Goal: Answer question/provide support: Share knowledge or assist other users

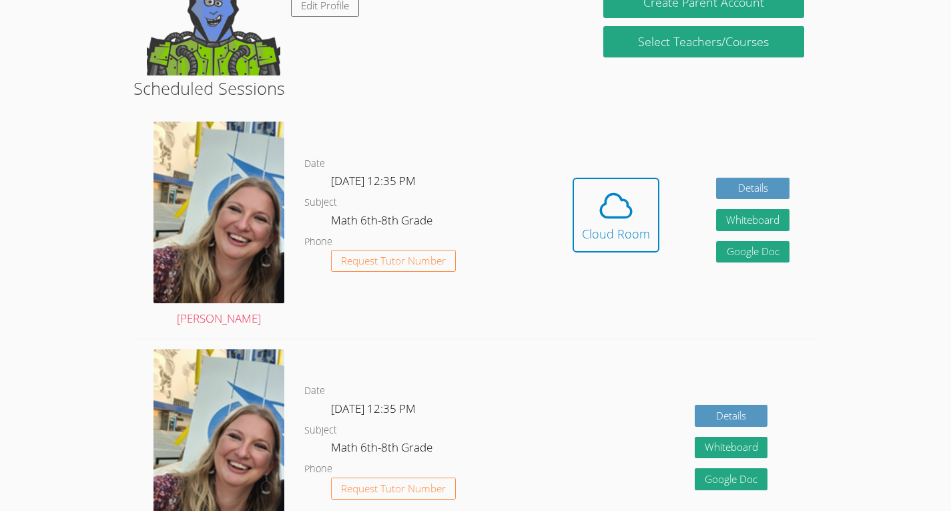
scroll to position [276, 0]
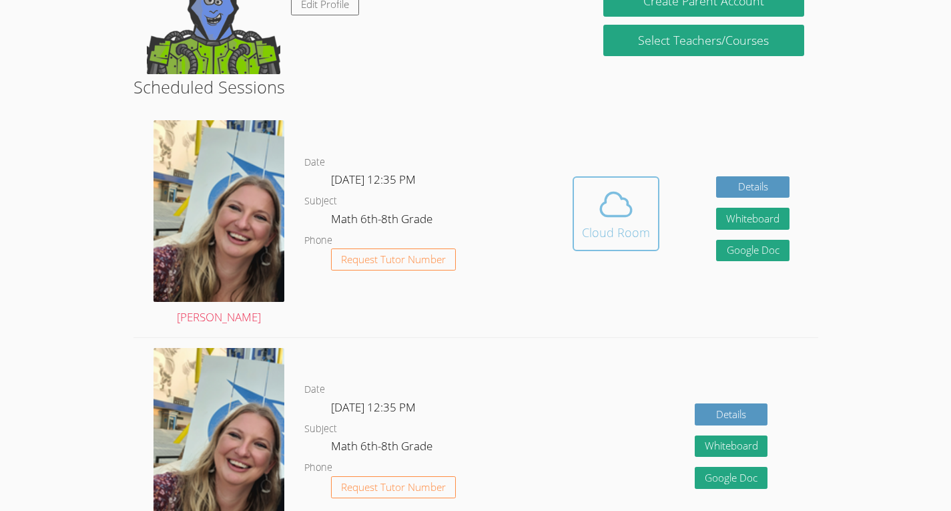
click at [617, 218] on icon at bounding box center [615, 204] width 37 height 37
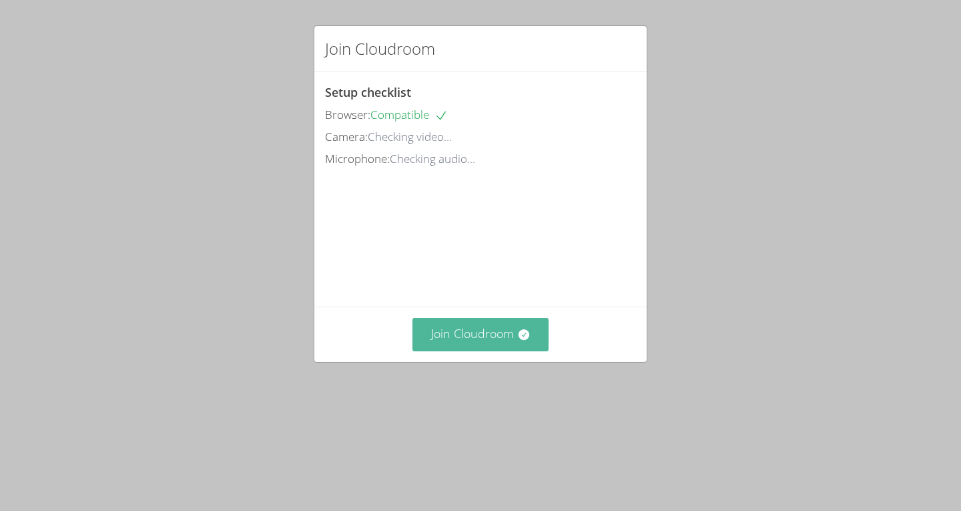
click at [477, 350] on button "Join Cloudroom" at bounding box center [480, 334] width 137 height 33
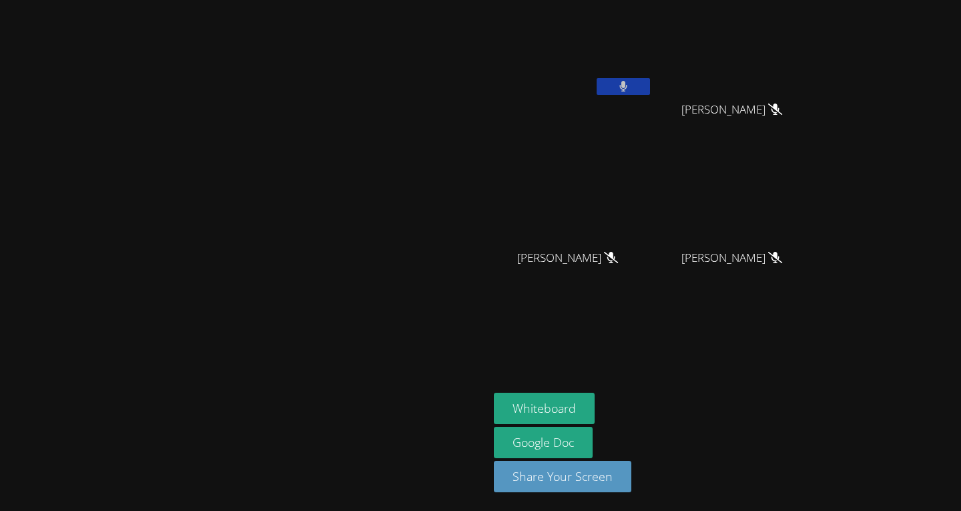
click at [650, 92] on button at bounding box center [623, 86] width 53 height 17
click at [595, 403] on button "Whiteboard" at bounding box center [544, 407] width 101 height 31
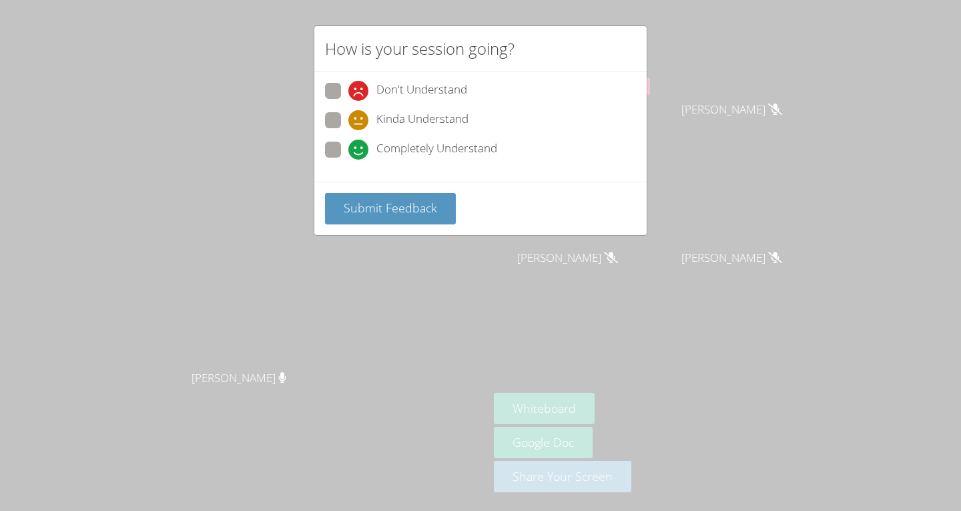
click at [348, 130] on span at bounding box center [348, 130] width 0 height 0
click at [348, 119] on input "Kinda Understand" at bounding box center [353, 117] width 11 height 11
radio input "true"
click at [348, 160] on span at bounding box center [348, 160] width 0 height 0
click at [348, 152] on input "Completely Understand" at bounding box center [353, 146] width 11 height 11
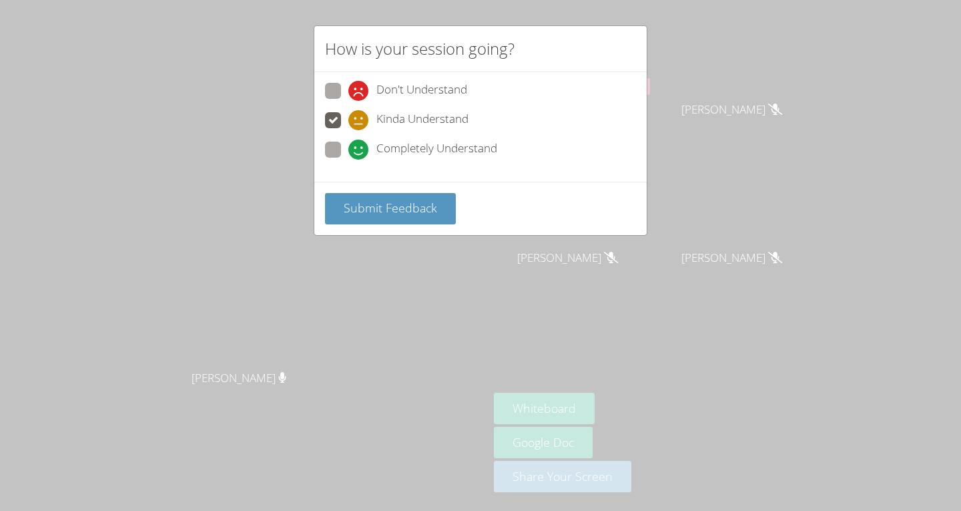
radio input "true"
click at [368, 190] on div "Submit Feedback" at bounding box center [480, 208] width 332 height 53
click at [386, 208] on span "Submit Feedback" at bounding box center [390, 208] width 93 height 16
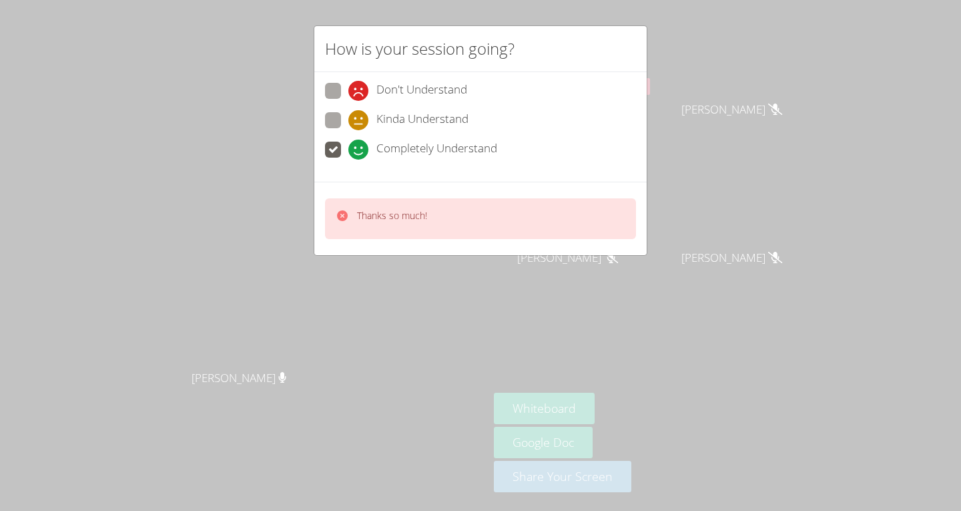
click at [448, 216] on div "Thanks so much!" at bounding box center [480, 218] width 311 height 41
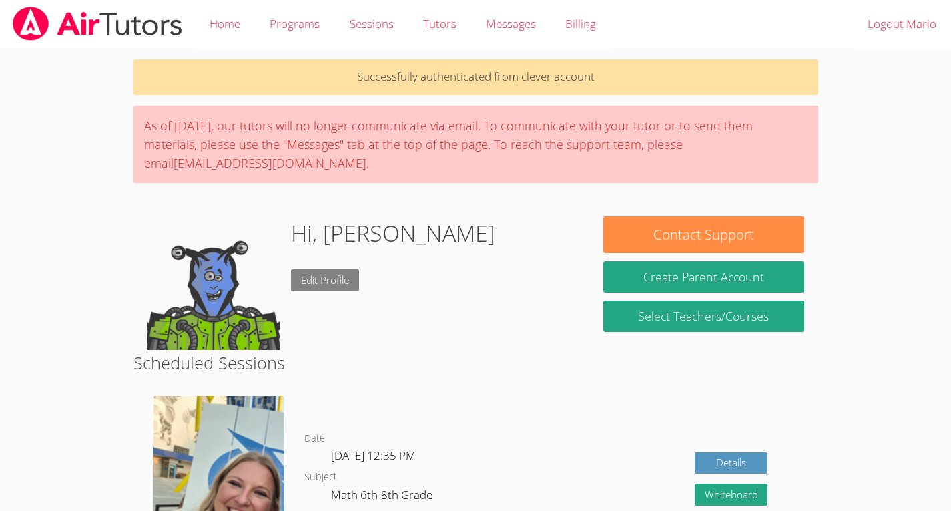
drag, startPoint x: 0, startPoint y: 0, endPoint x: 359, endPoint y: 272, distance: 450.2
click at [359, 270] on link "Edit Profile" at bounding box center [325, 280] width 68 height 22
